Goal: Check status

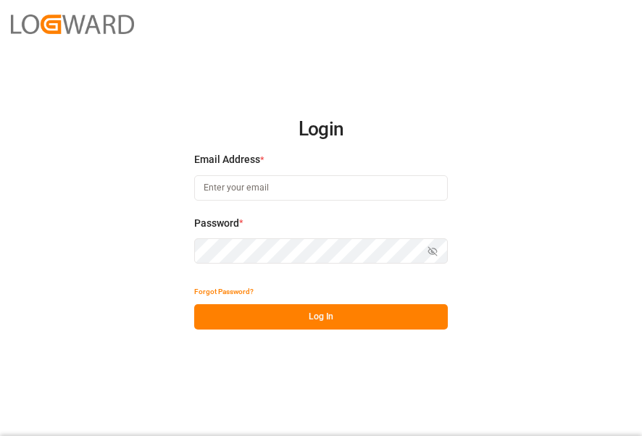
type input "[PERSON_NAME][EMAIL_ADDRESS][PERSON_NAME][DOMAIN_NAME]"
click at [356, 324] on button "Log In" at bounding box center [320, 316] width 253 height 25
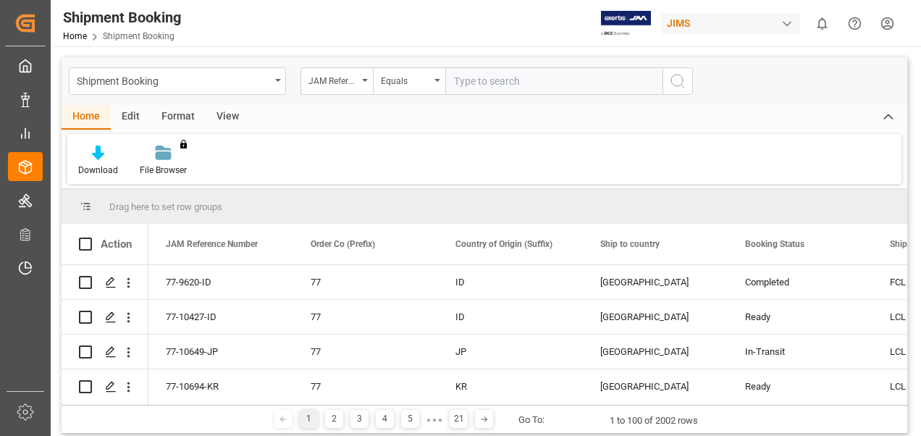
click at [501, 80] on input "text" at bounding box center [553, 81] width 217 height 28
paste input "77-10527-cn"
type input "77-10527-cn"
click at [641, 77] on icon "search button" at bounding box center [677, 80] width 17 height 17
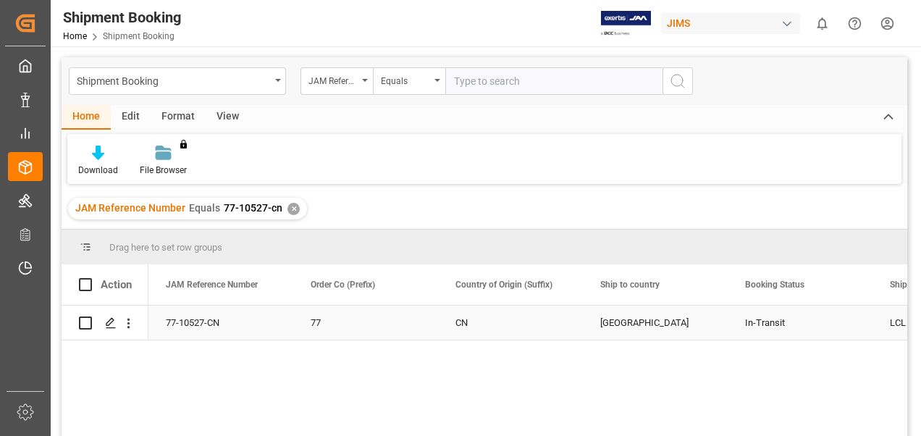
click at [641, 322] on div "[GEOGRAPHIC_DATA]" at bounding box center [655, 322] width 110 height 33
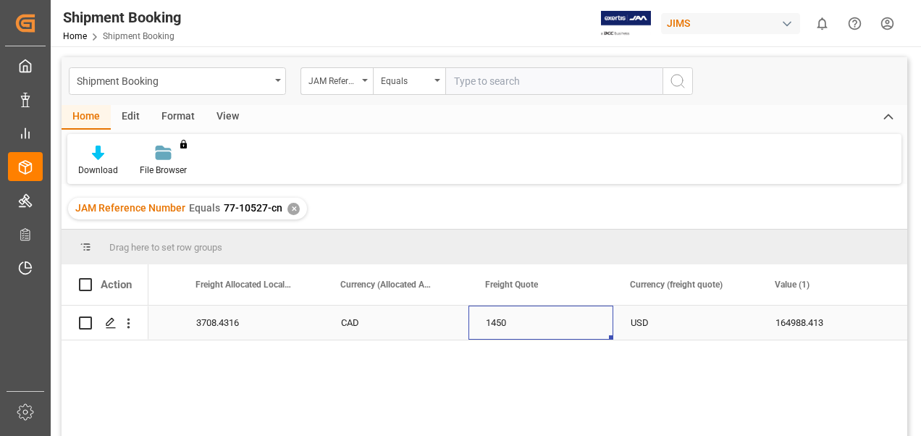
click at [497, 335] on div "1450" at bounding box center [541, 323] width 145 height 34
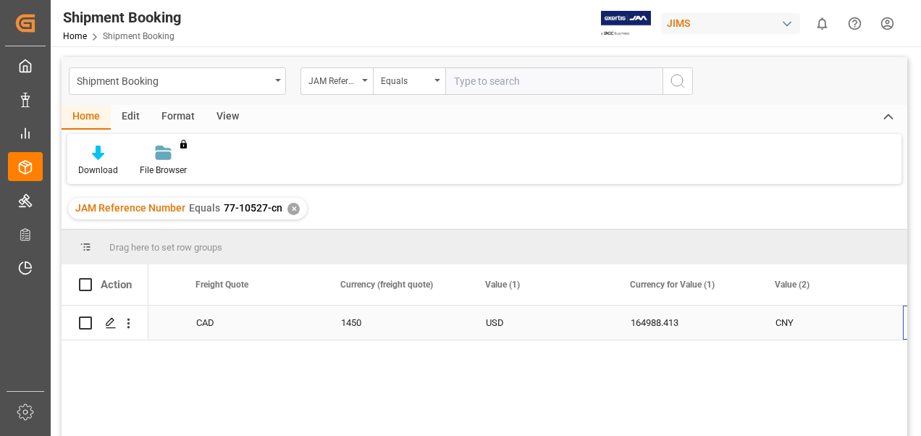
scroll to position [0, 3302]
click at [530, 327] on div "164988.413" at bounding box center [541, 323] width 145 height 34
